Goal: Task Accomplishment & Management: Manage account settings

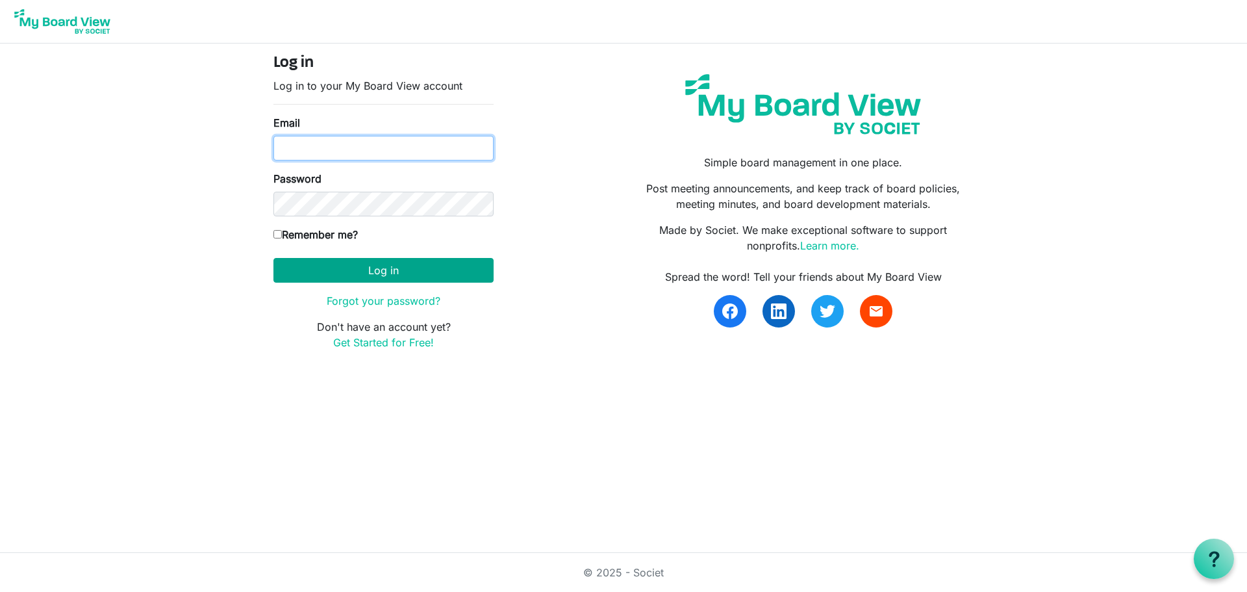
type input "knorwood@hpl.ca"
click at [429, 267] on button "Log in" at bounding box center [383, 270] width 220 height 25
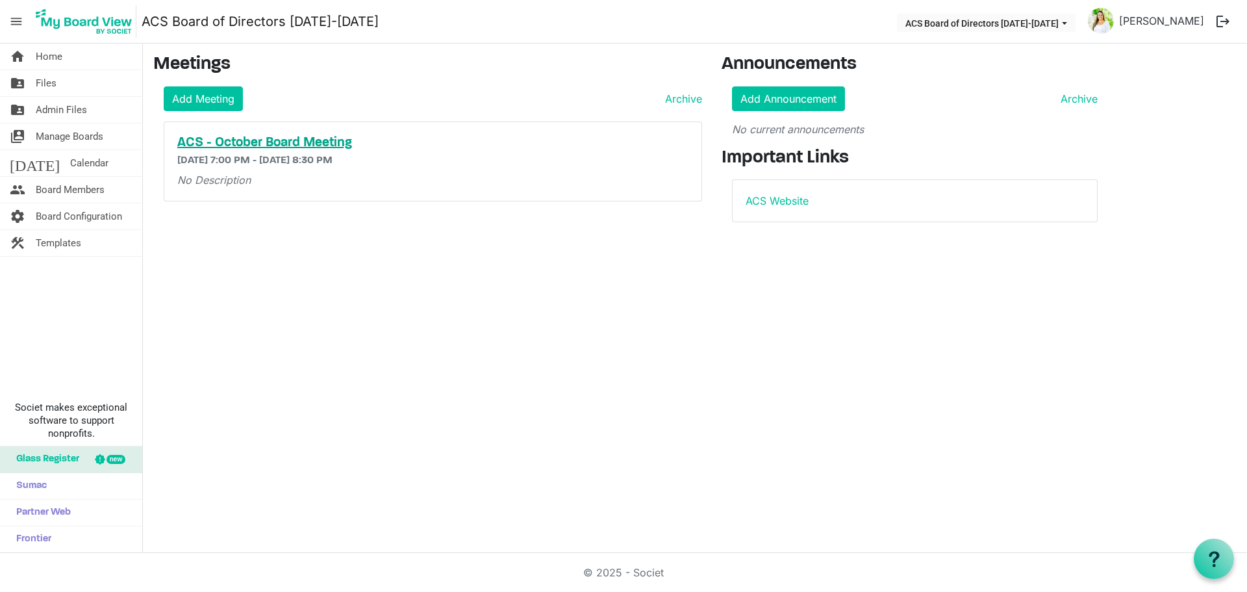
click at [329, 140] on h5 "ACS - October Board Meeting" at bounding box center [432, 143] width 511 height 16
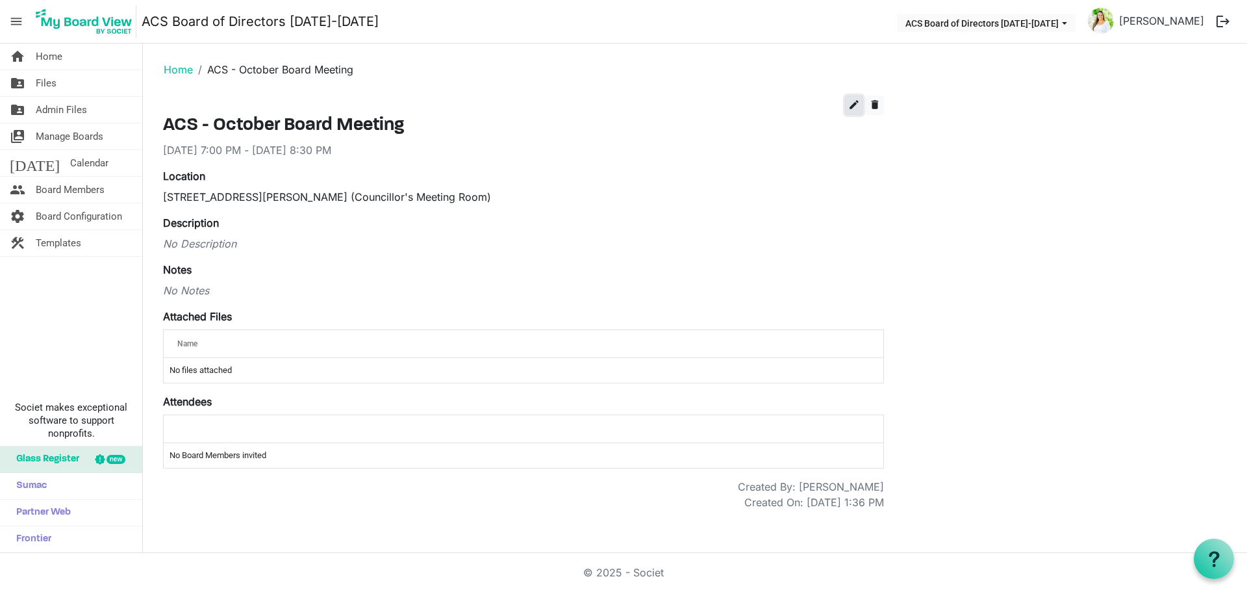
click at [852, 107] on span "edit" at bounding box center [854, 105] width 12 height 12
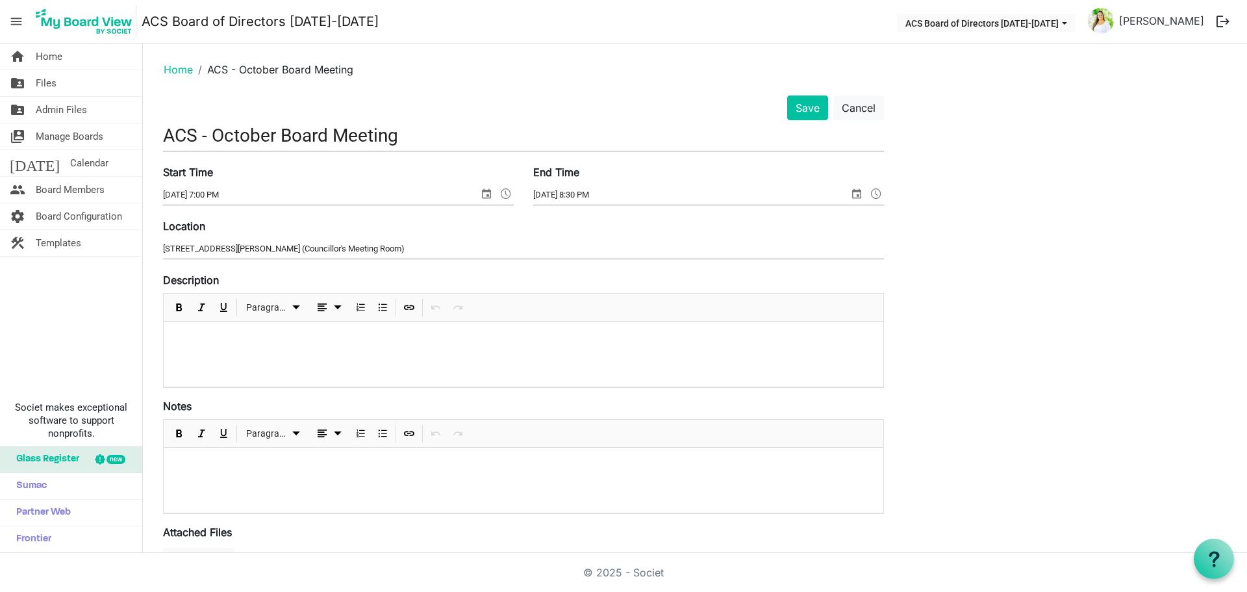
click at [251, 342] on p at bounding box center [523, 339] width 699 height 14
click at [223, 340] on p at bounding box center [523, 339] width 699 height 14
click at [184, 332] on p at bounding box center [523, 339] width 699 height 14
click at [181, 74] on link "Home" at bounding box center [178, 69] width 29 height 13
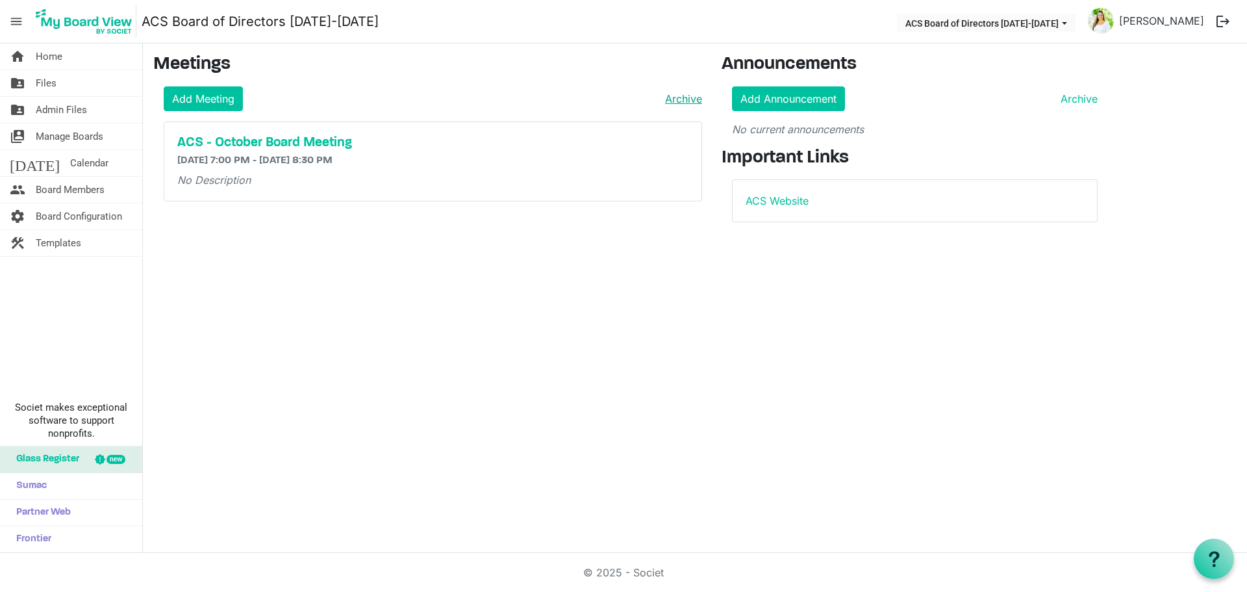
click at [684, 97] on link "Archive" at bounding box center [681, 99] width 42 height 16
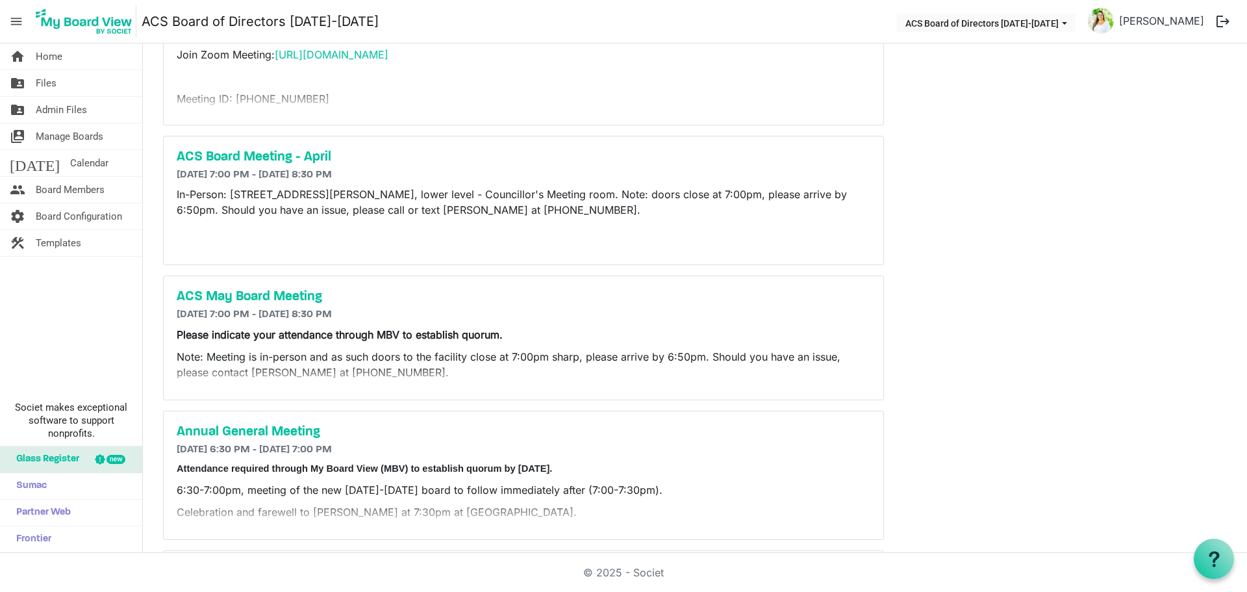
scroll to position [1624, 0]
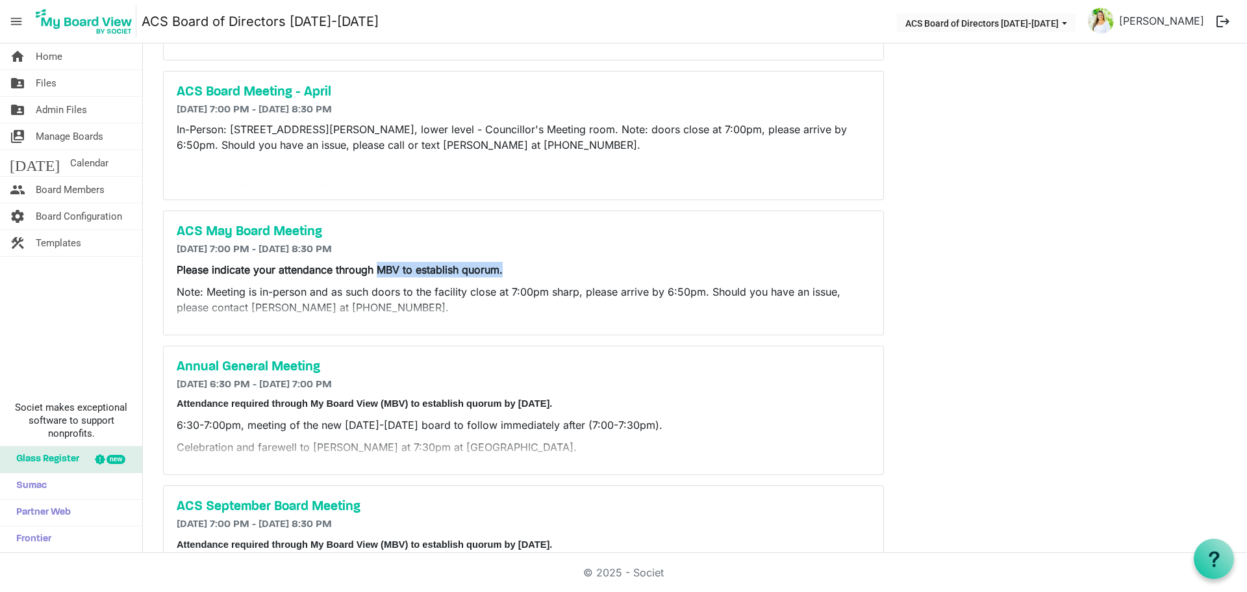
drag, startPoint x: 515, startPoint y: 266, endPoint x: 377, endPoint y: 271, distance: 137.2
click at [377, 271] on p "Please indicate your attendance through MBV to establish quorum." at bounding box center [524, 270] width 694 height 16
click at [496, 391] on div "Annual General Meeting 6/26/2023 6:30 PM - 6/26/2023 7:00 PM Attendance require…" at bounding box center [524, 410] width 720 height 128
click at [478, 404] on span "Attendance required through My Board View (MBV) to establish quorum by June 21,…" at bounding box center [364, 403] width 375 height 10
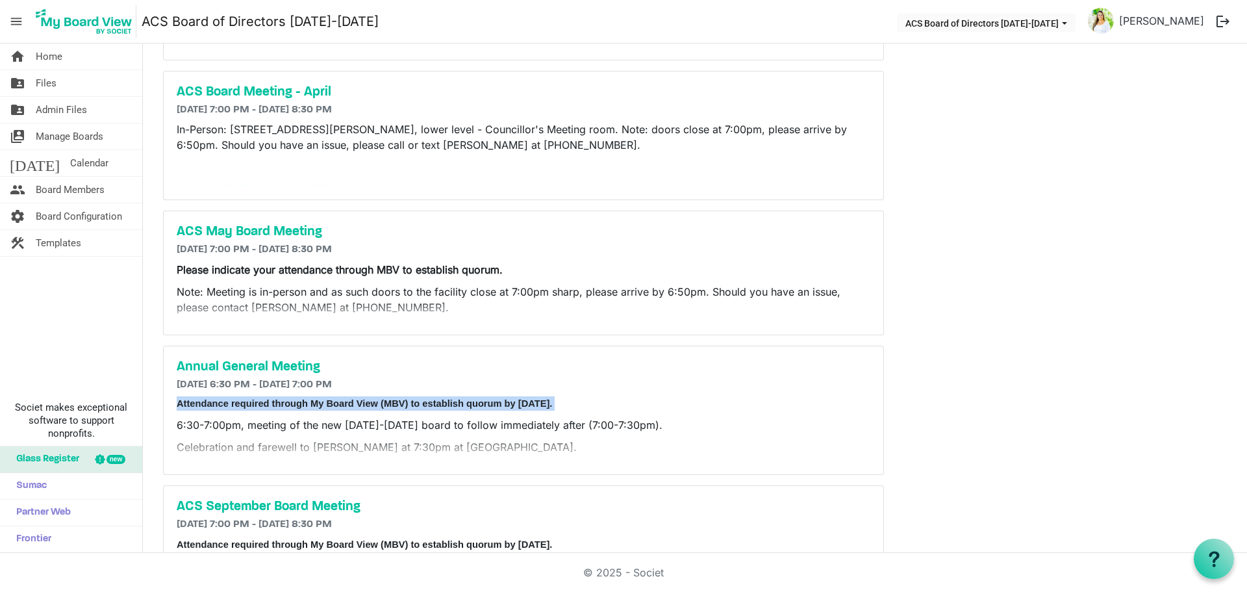
click at [478, 404] on span "Attendance required through My Board View (MBV) to establish quorum by June 21,…" at bounding box center [364, 403] width 375 height 10
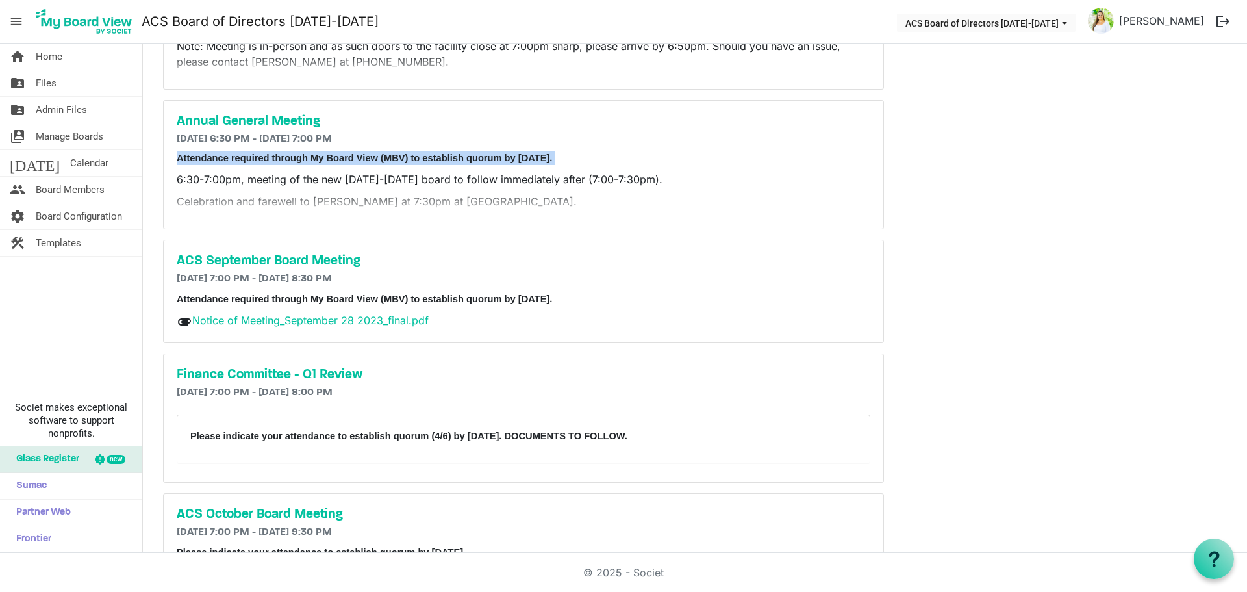
scroll to position [1884, 0]
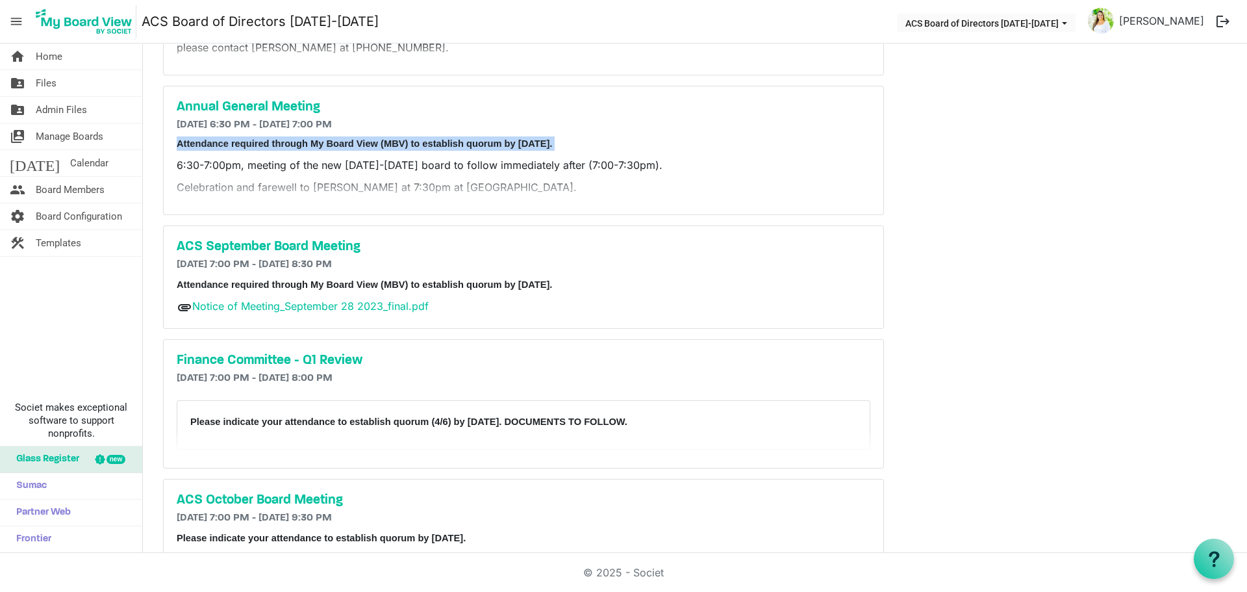
copy span "Attendance required through My Board View (MBV) to establish quorum by June 21,…"
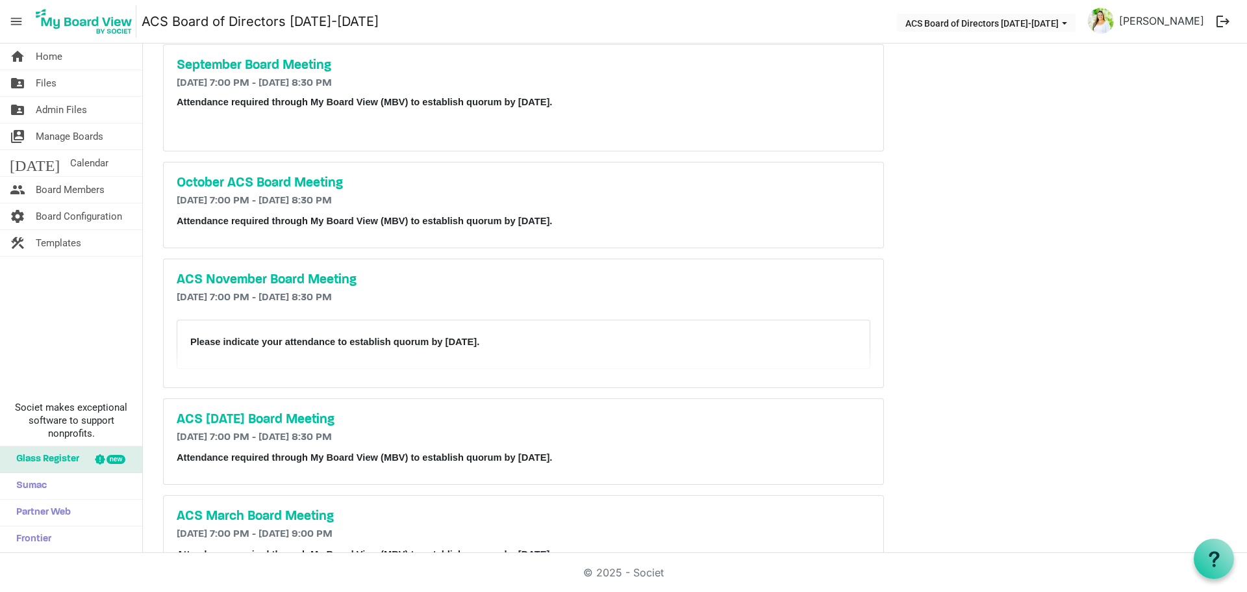
scroll to position [4113, 0]
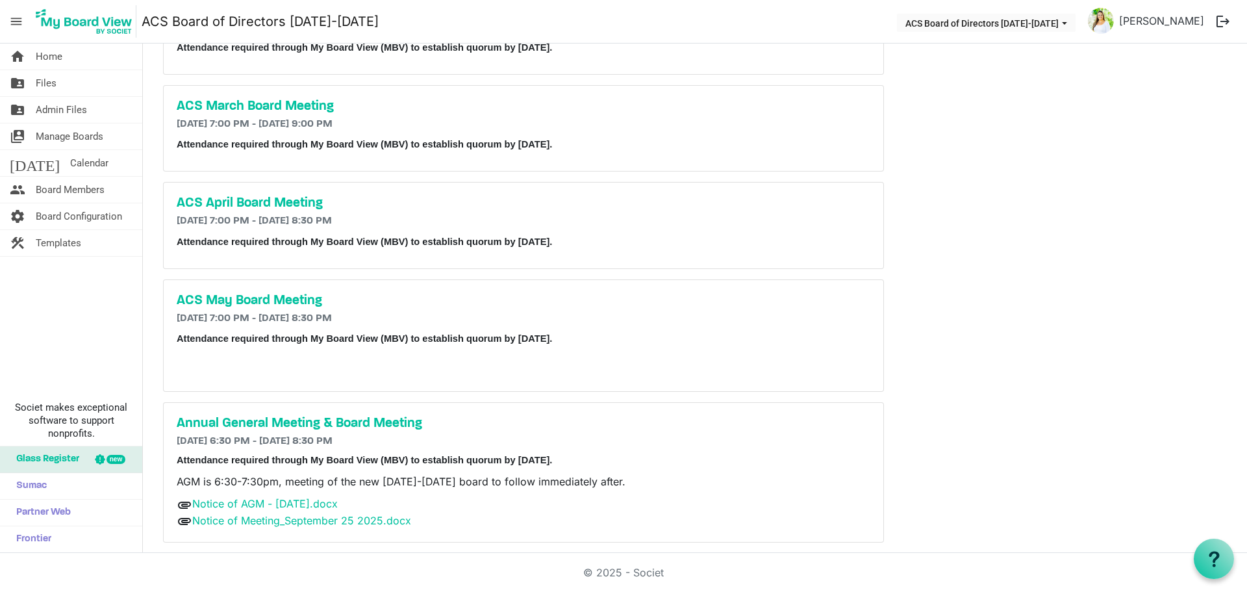
click at [492, 337] on span "Attendance required through My Board View (MBV) to establish quorum by May 20, …" at bounding box center [364, 338] width 375 height 10
copy p "Attendance required through My Board View (MBV) to establish quorum by May 20, …"
click at [458, 459] on span "Attendance required through My Board View (MBV) to establish quorum by Septembe…" at bounding box center [364, 460] width 375 height 10
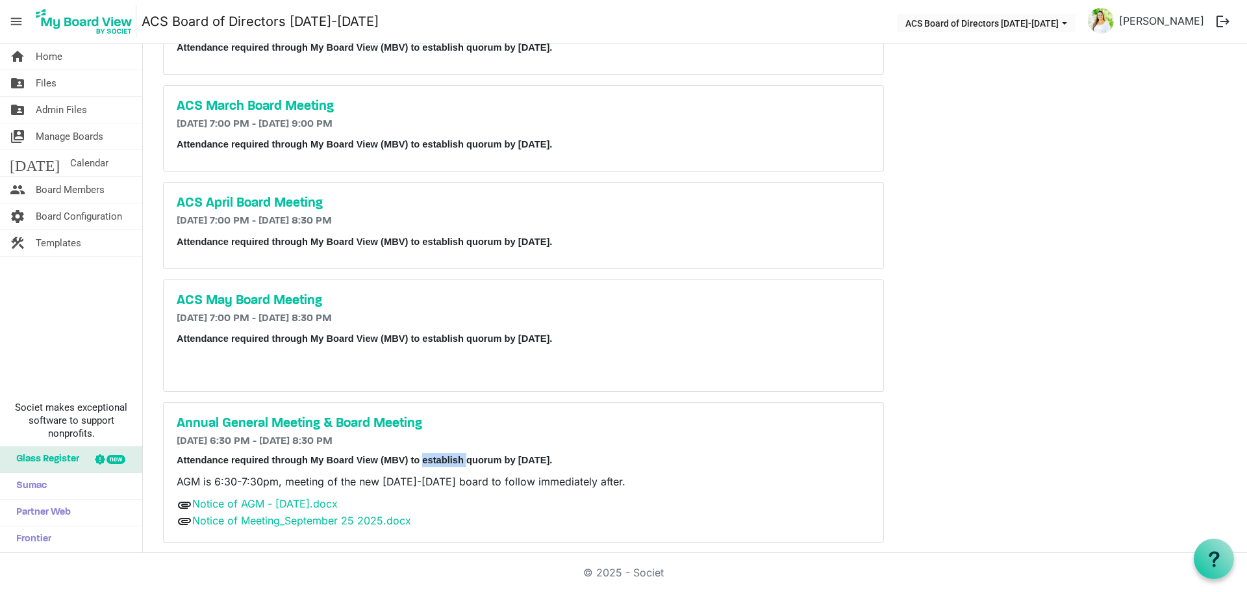
click at [458, 459] on span "Attendance required through My Board View (MBV) to establish quorum by Septembe…" at bounding box center [364, 460] width 375 height 10
click at [459, 459] on span "Attendance required through My Board View (MBV) to establish quorum by Septembe…" at bounding box center [364, 460] width 375 height 10
copy span "Attendance required through My Board View (MBV) to establish quorum by Septembe…"
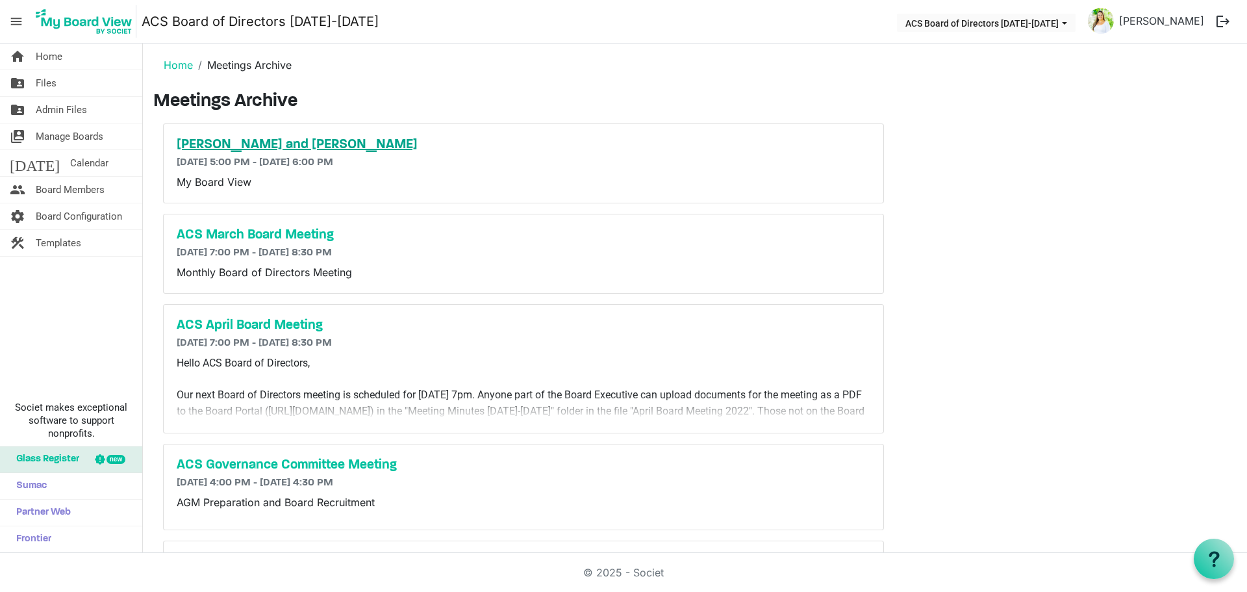
scroll to position [0, 0]
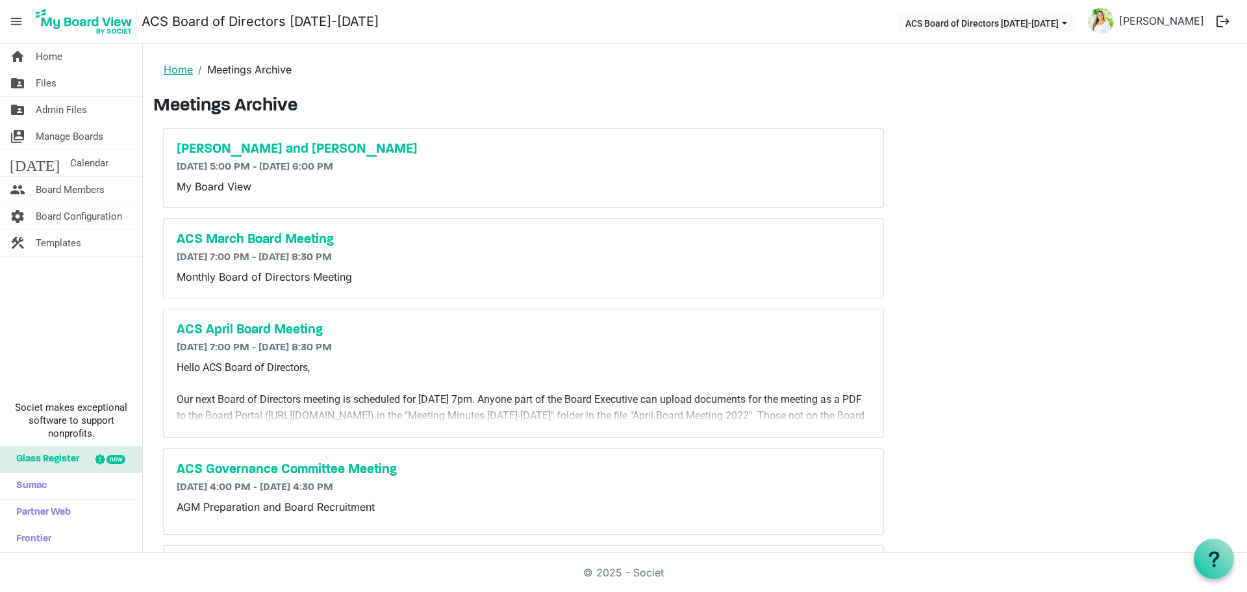
click at [183, 70] on link "Home" at bounding box center [178, 69] width 29 height 13
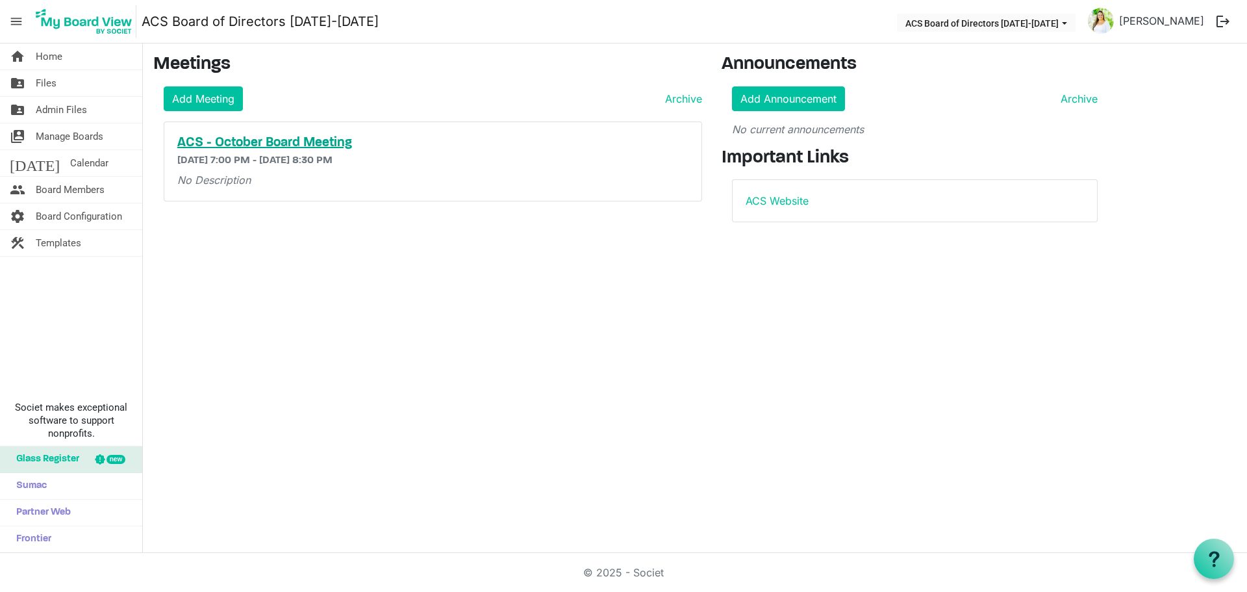
click at [337, 147] on h5 "ACS - October Board Meeting" at bounding box center [432, 143] width 511 height 16
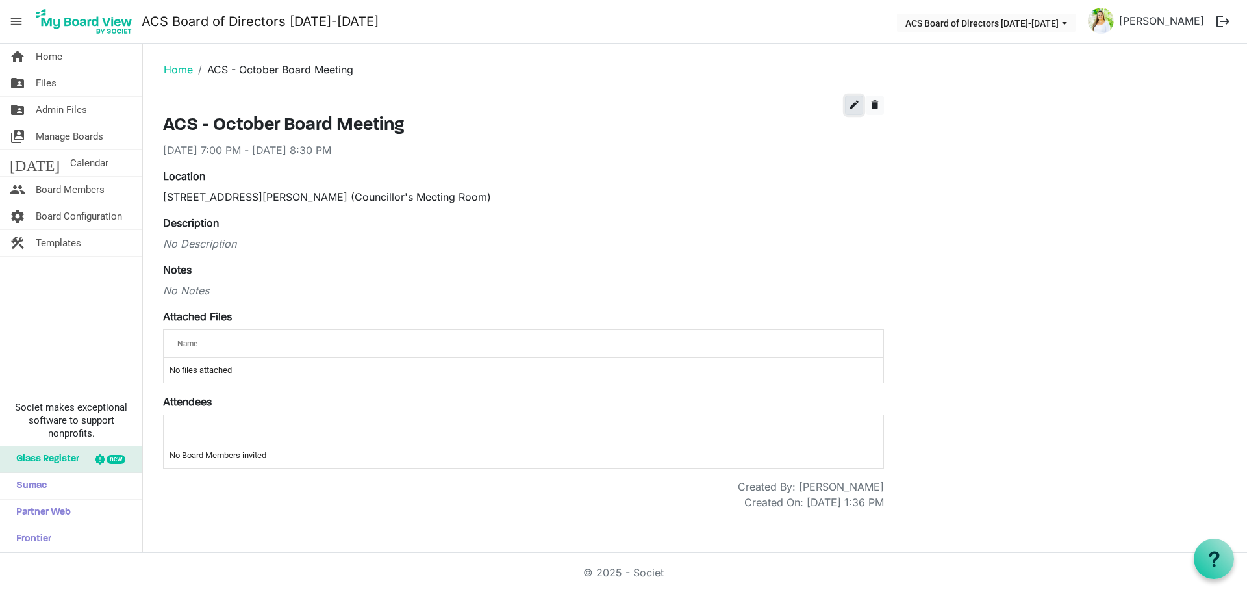
click at [856, 107] on span "edit" at bounding box center [854, 105] width 12 height 12
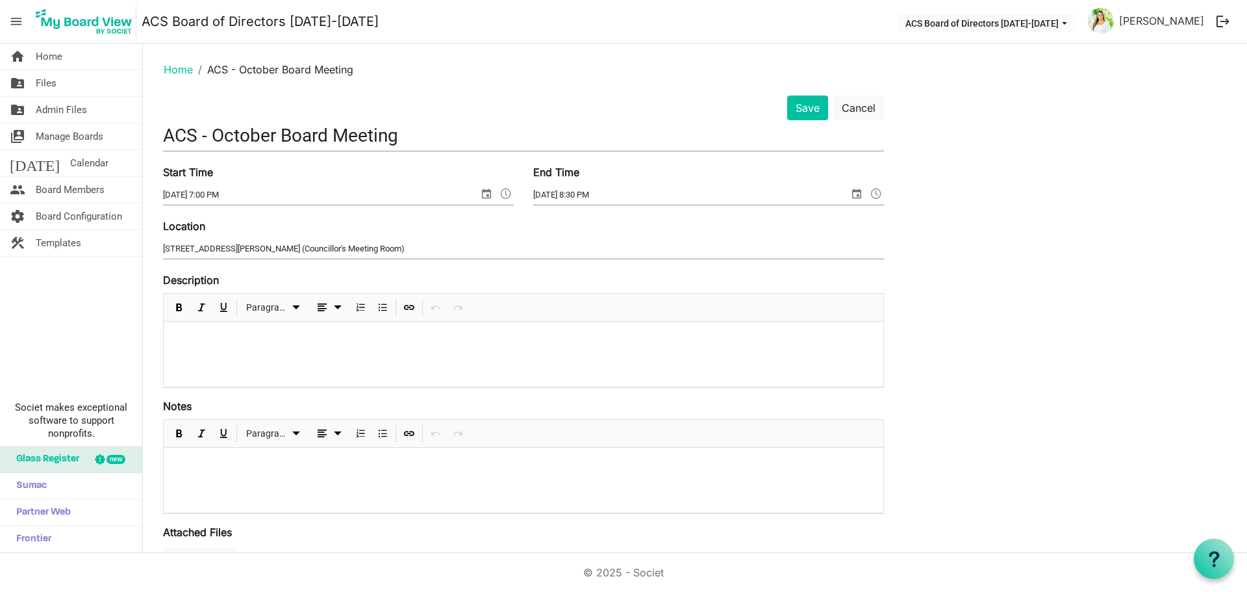
click at [255, 350] on div at bounding box center [524, 354] width 720 height 65
click at [536, 337] on span "Attendance required through My Board View (MBV) to establish quorum by Septembe…" at bounding box center [361, 339] width 375 height 10
click at [537, 337] on span "Attendance required through My Board View (MBV) to establish quorum by Septembe…" at bounding box center [361, 339] width 375 height 10
click at [550, 338] on span "Attendance required through My Board View (MBV) to establish quorum by October …" at bounding box center [361, 339] width 375 height 10
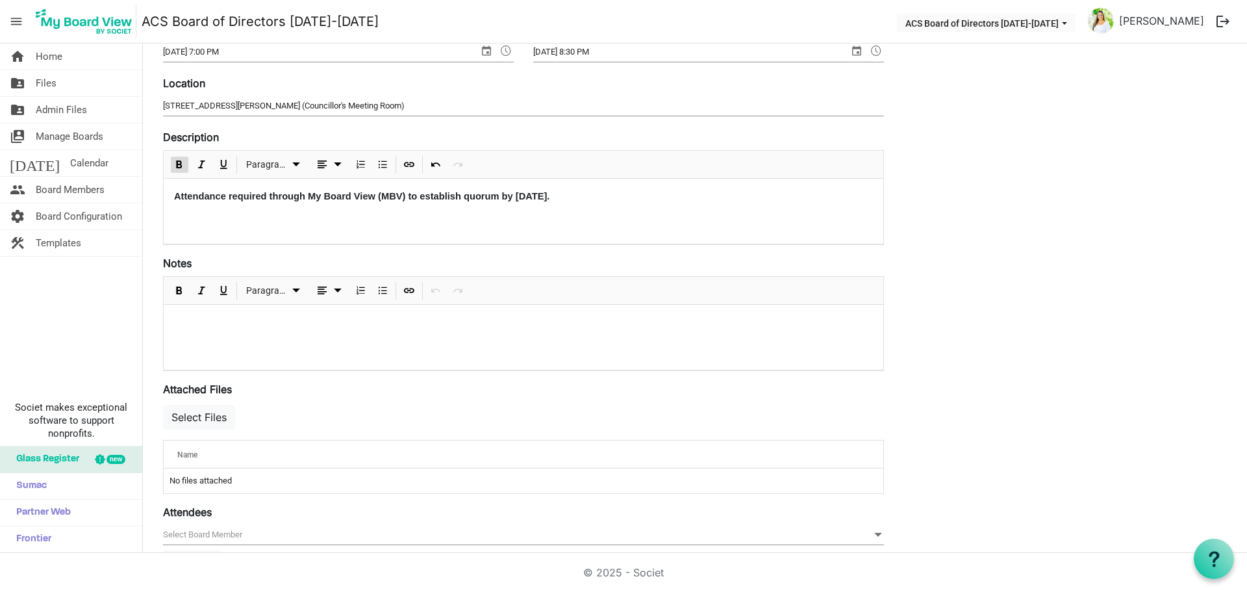
scroll to position [282, 0]
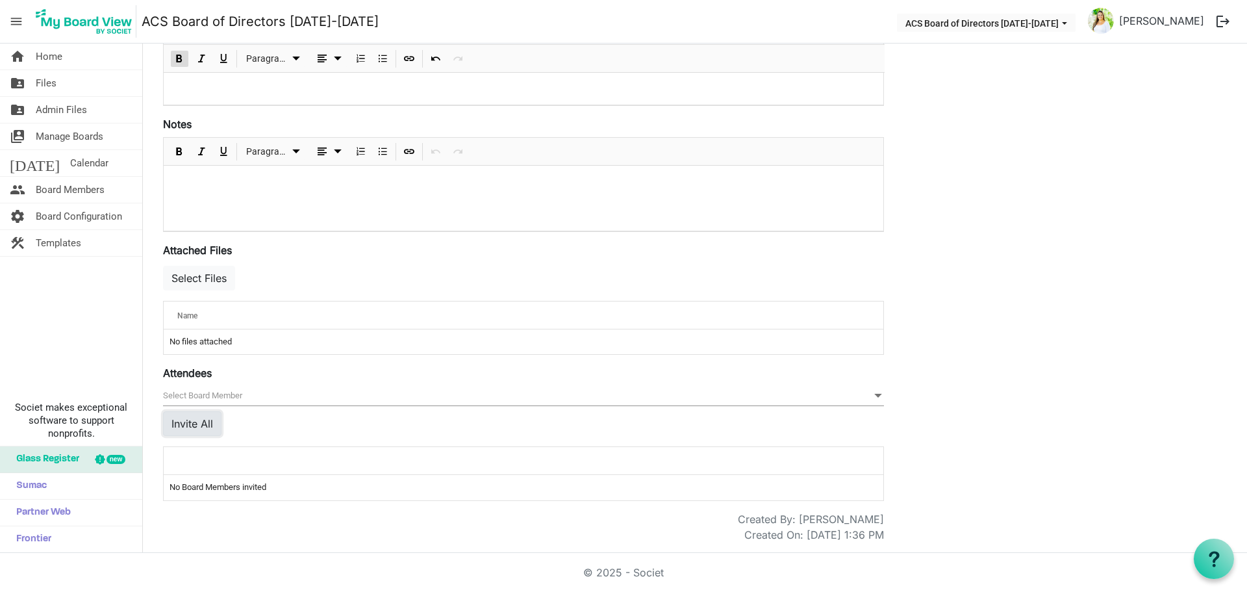
click at [215, 420] on button "Invite All" at bounding box center [192, 423] width 58 height 25
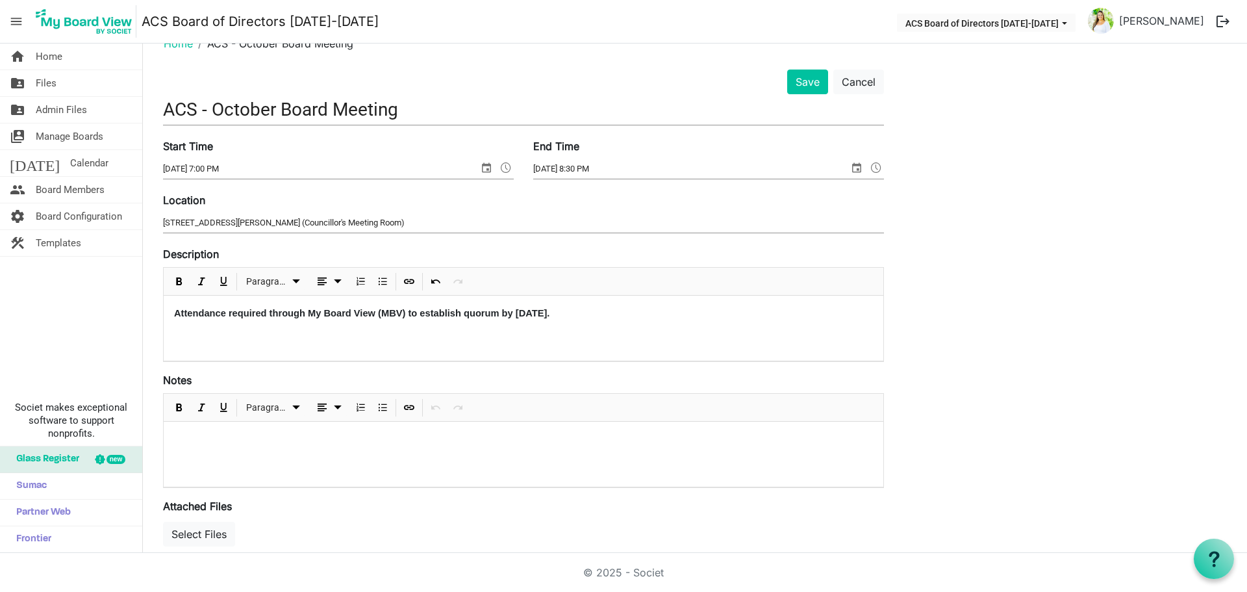
scroll to position [0, 0]
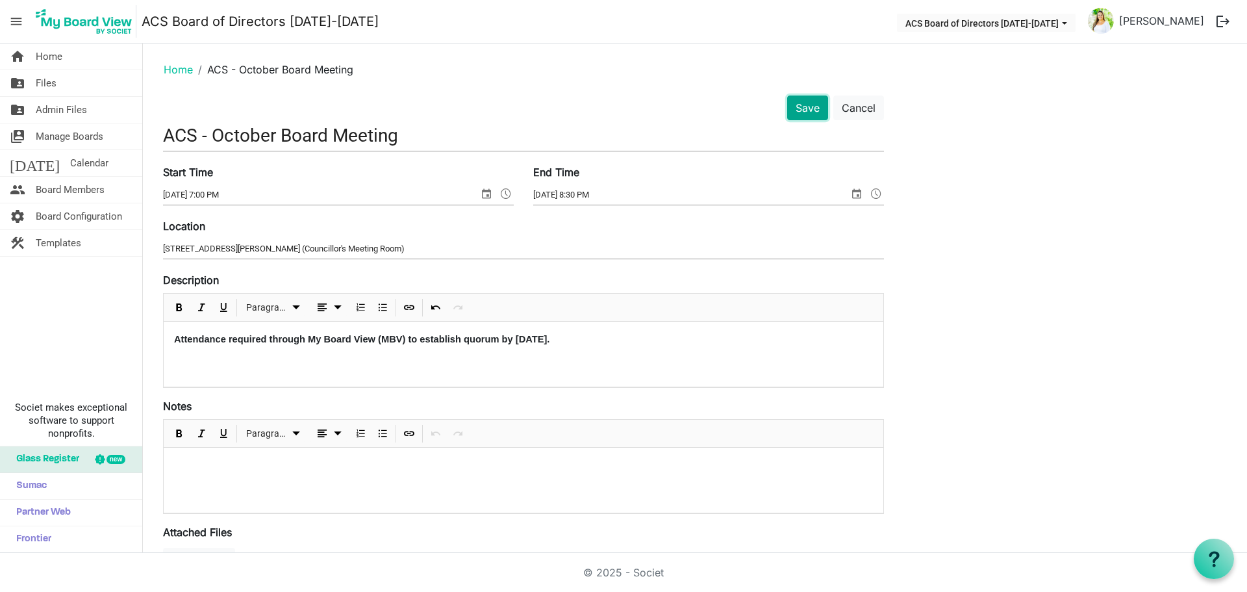
click at [818, 109] on button "Save" at bounding box center [807, 107] width 41 height 25
click at [650, 118] on div "Save Cancel" at bounding box center [523, 107] width 741 height 25
click at [172, 75] on link "Home" at bounding box center [178, 69] width 29 height 13
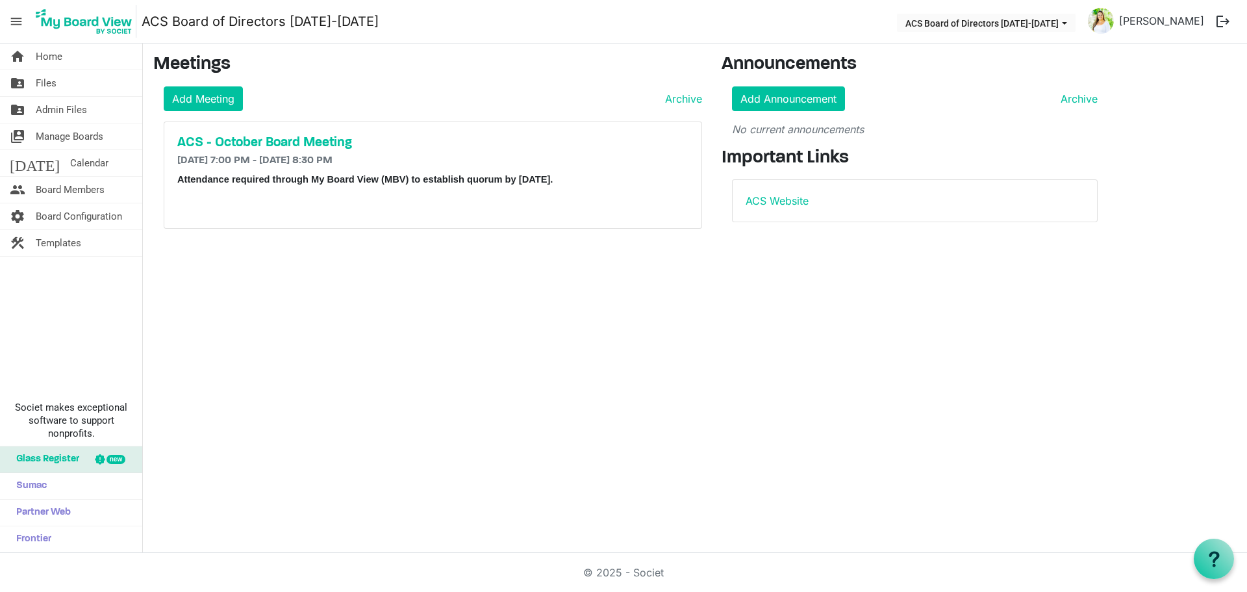
click at [312, 153] on div "ACS - October Board Meeting 10/23/2025 7:00 PM - 10/23/2025 8:30 PM Attendance …" at bounding box center [432, 175] width 537 height 106
click at [311, 146] on h5 "ACS - October Board Meeting" at bounding box center [432, 143] width 511 height 16
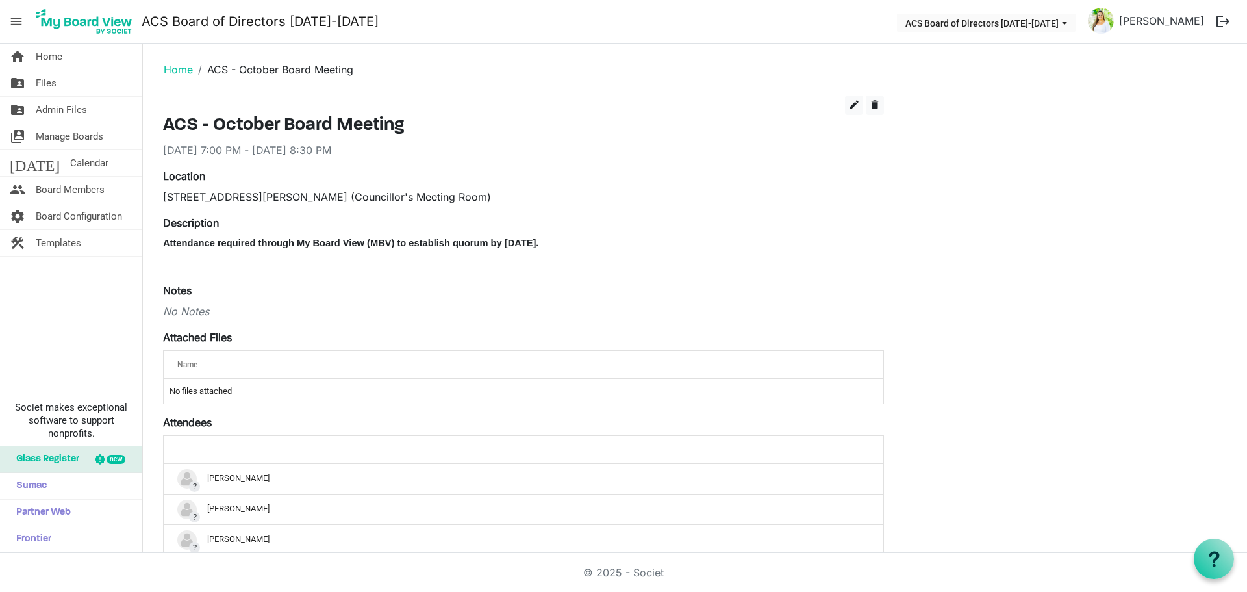
scroll to position [266, 0]
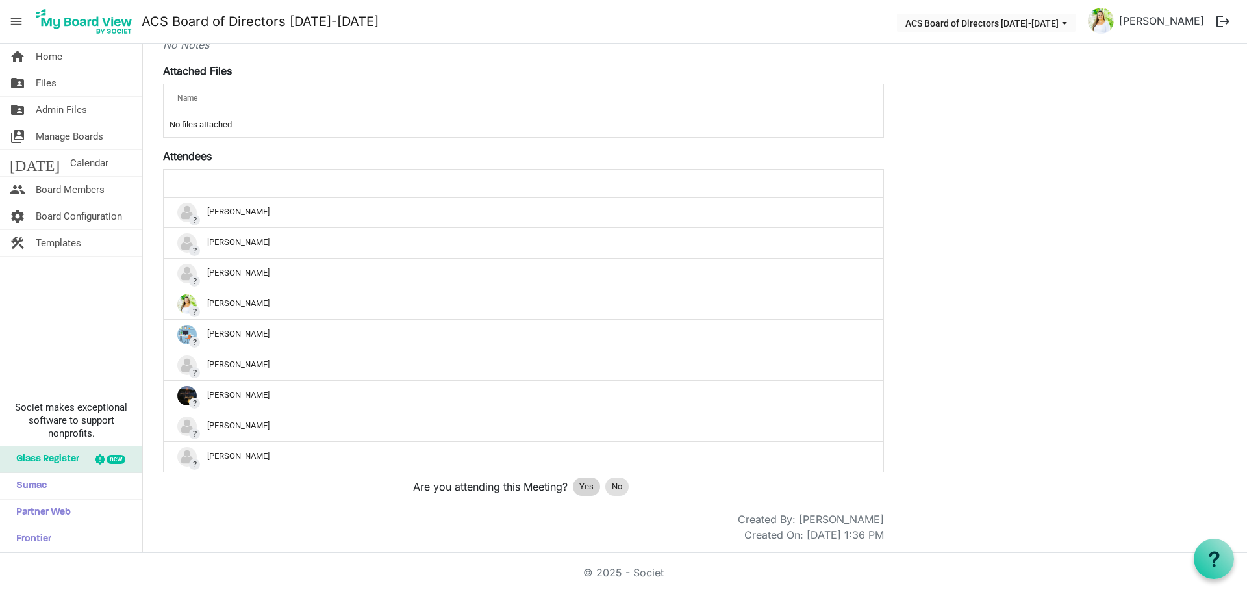
click at [578, 490] on div "Yes" at bounding box center [586, 486] width 27 height 18
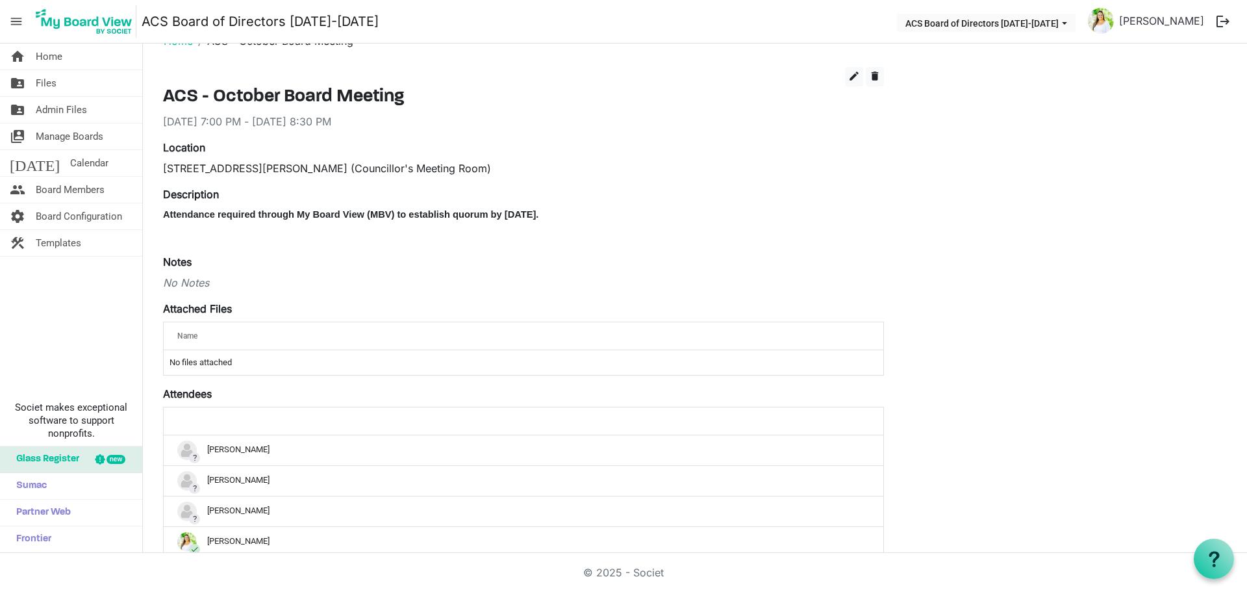
scroll to position [0, 0]
